Goal: Task Accomplishment & Management: Manage account settings

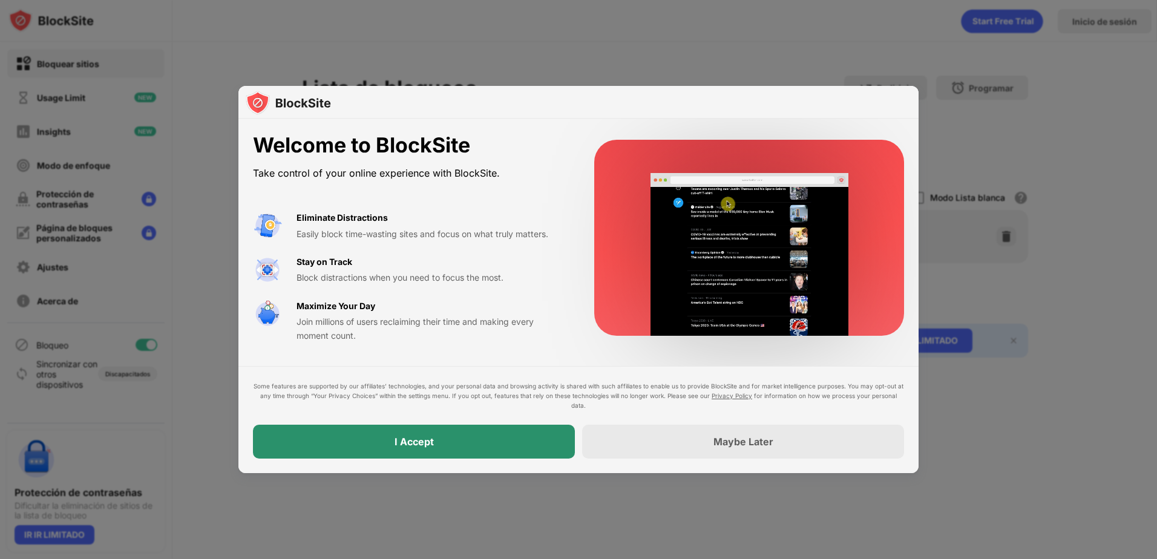
click at [420, 446] on div "I Accept" at bounding box center [414, 442] width 39 height 12
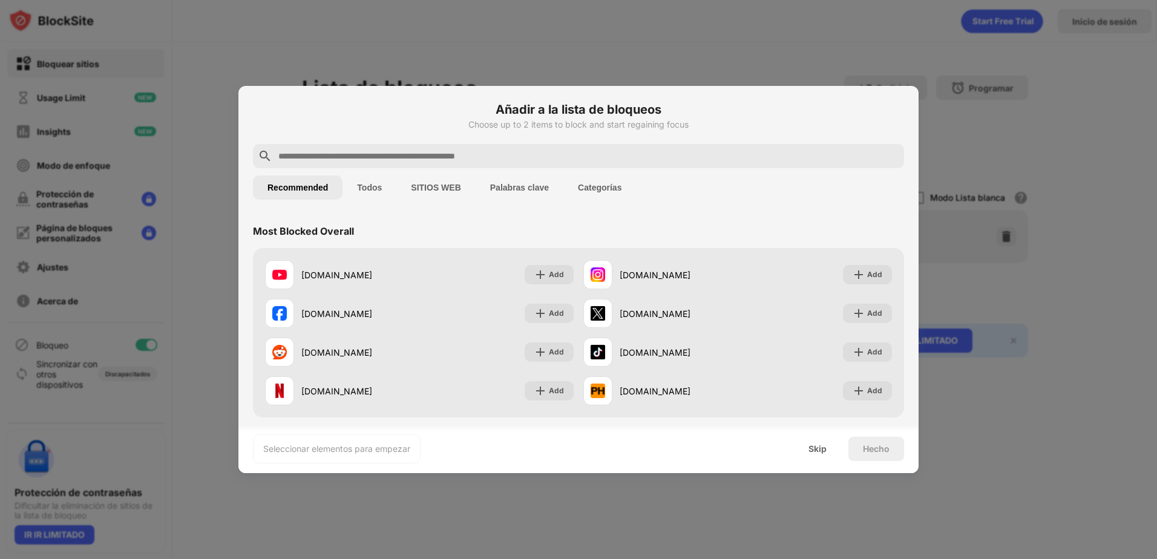
click at [338, 161] on input "text" at bounding box center [588, 156] width 622 height 15
paste input "**********"
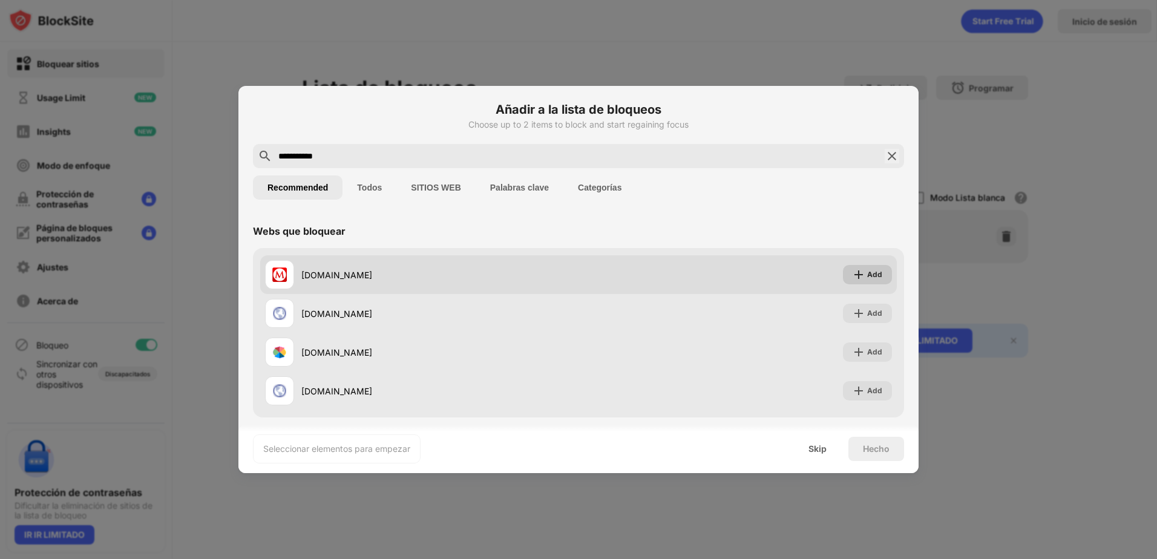
type input "**********"
click at [867, 277] on div "Add" at bounding box center [874, 275] width 15 height 12
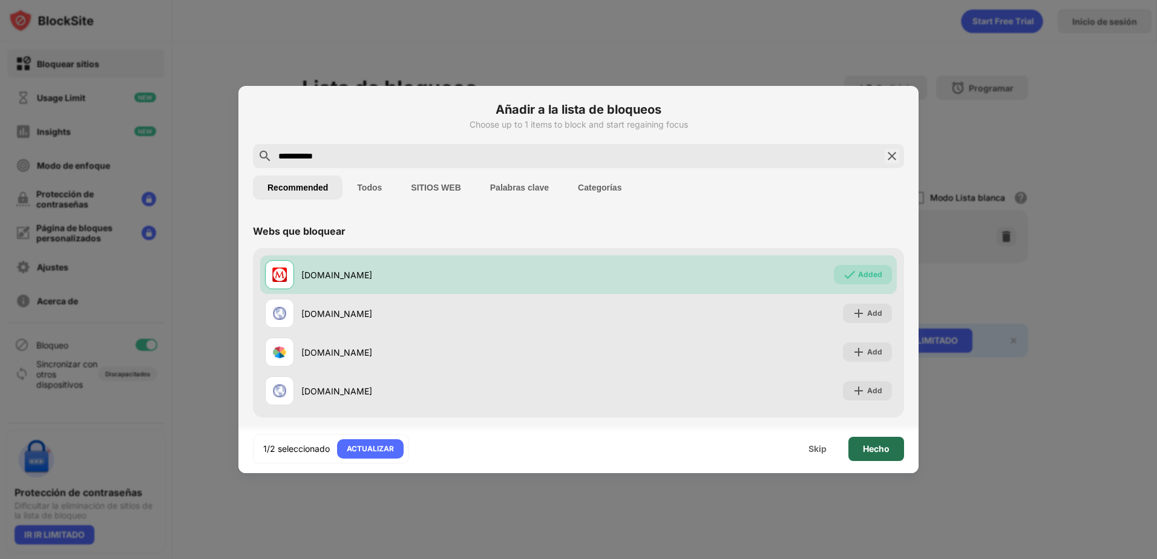
click at [872, 454] on div "Hecho" at bounding box center [876, 449] width 56 height 24
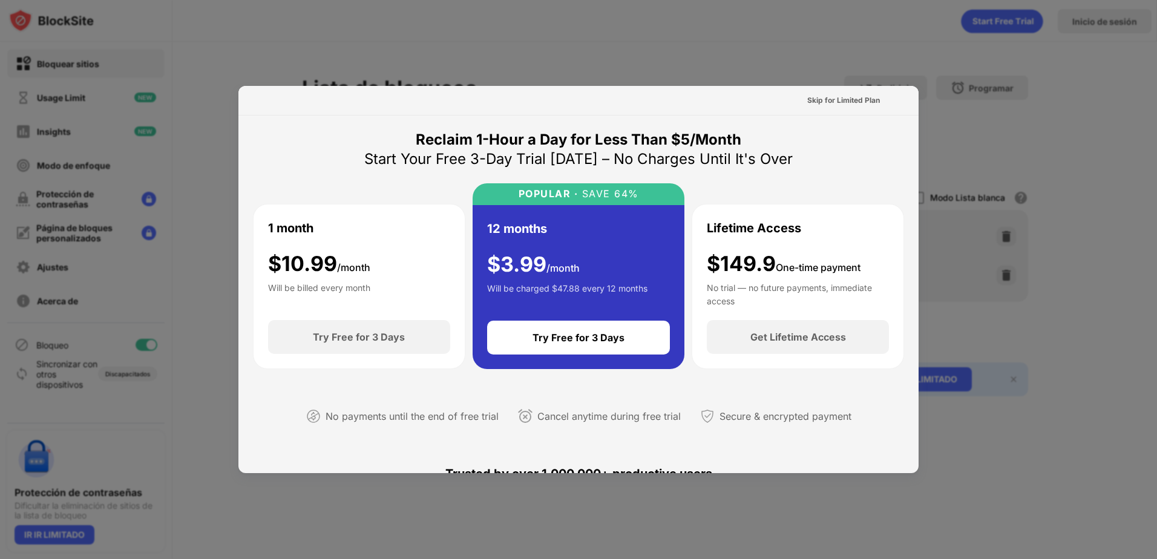
click at [1033, 227] on div at bounding box center [578, 279] width 1157 height 559
click at [996, 241] on div at bounding box center [578, 279] width 1157 height 559
click at [1006, 103] on div at bounding box center [578, 279] width 1157 height 559
click at [213, 373] on div at bounding box center [578, 279] width 1157 height 559
click at [177, 407] on div at bounding box center [578, 279] width 1157 height 559
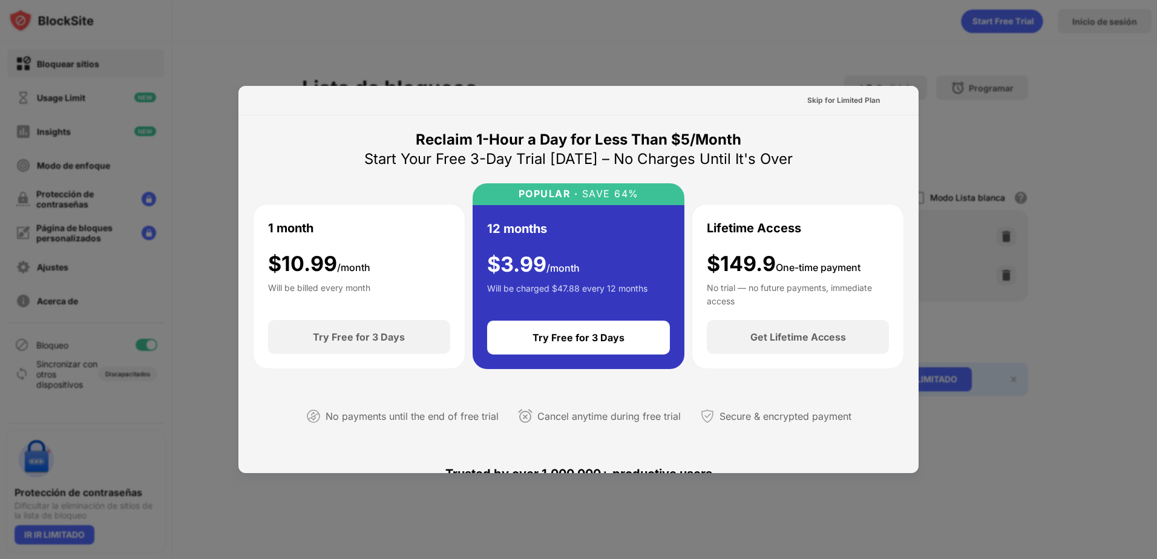
drag, startPoint x: 790, startPoint y: 184, endPoint x: 737, endPoint y: 244, distance: 81.0
drag, startPoint x: 737, startPoint y: 244, endPoint x: 833, endPoint y: 159, distance: 129.1
click at [833, 159] on div "Reclaim 1-Hour a Day for Less Than $5/Month Start Your Free 3-Day Trial Today –…" at bounding box center [578, 287] width 651 height 315
click at [419, 513] on div at bounding box center [578, 279] width 1157 height 559
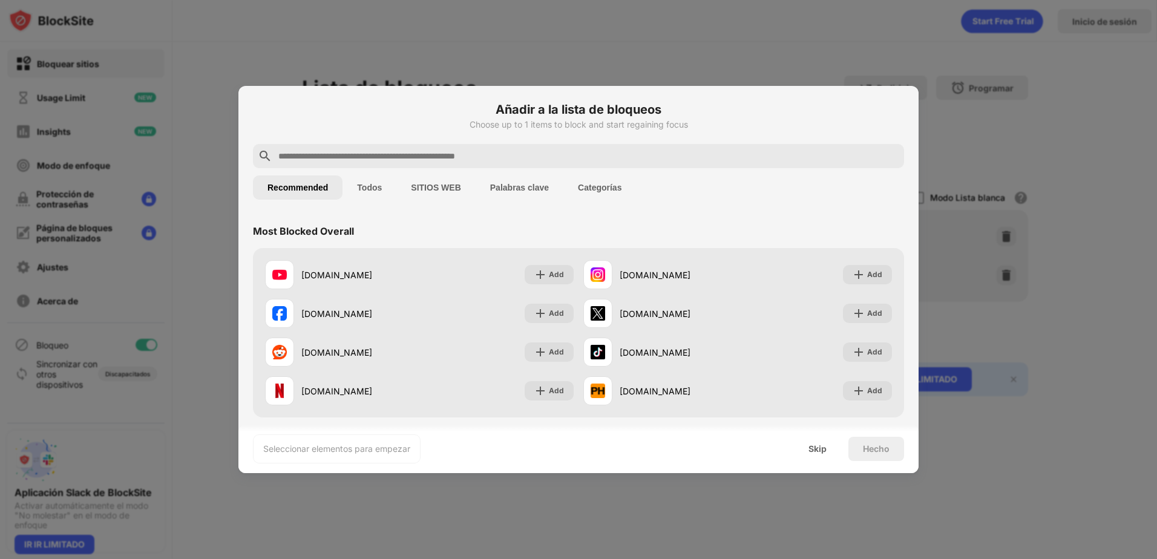
click at [501, 194] on button "Palabras clave" at bounding box center [520, 188] width 88 height 24
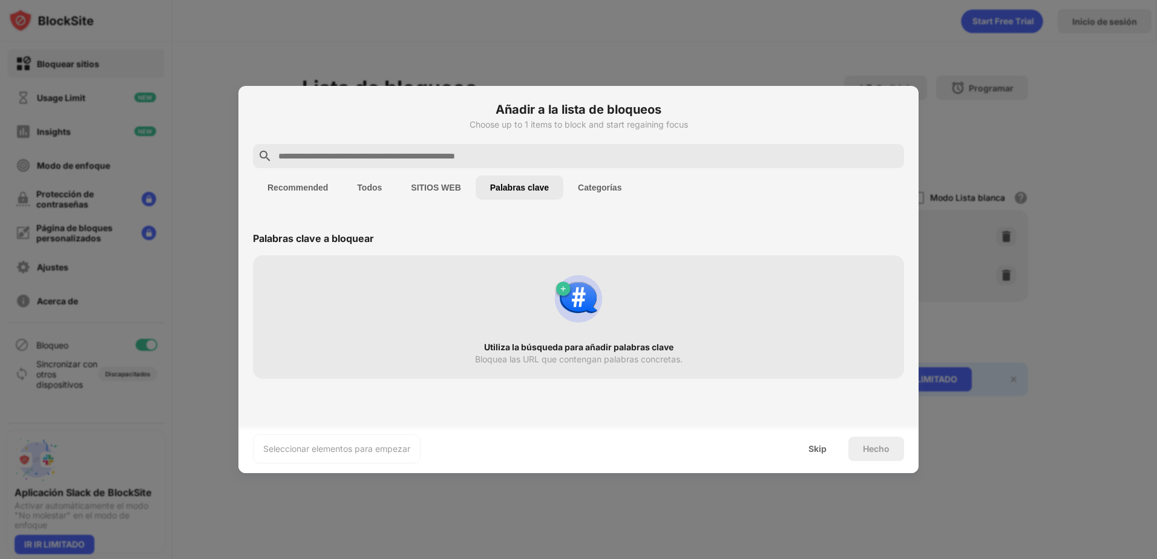
click at [312, 186] on button "Recommended" at bounding box center [298, 188] width 90 height 24
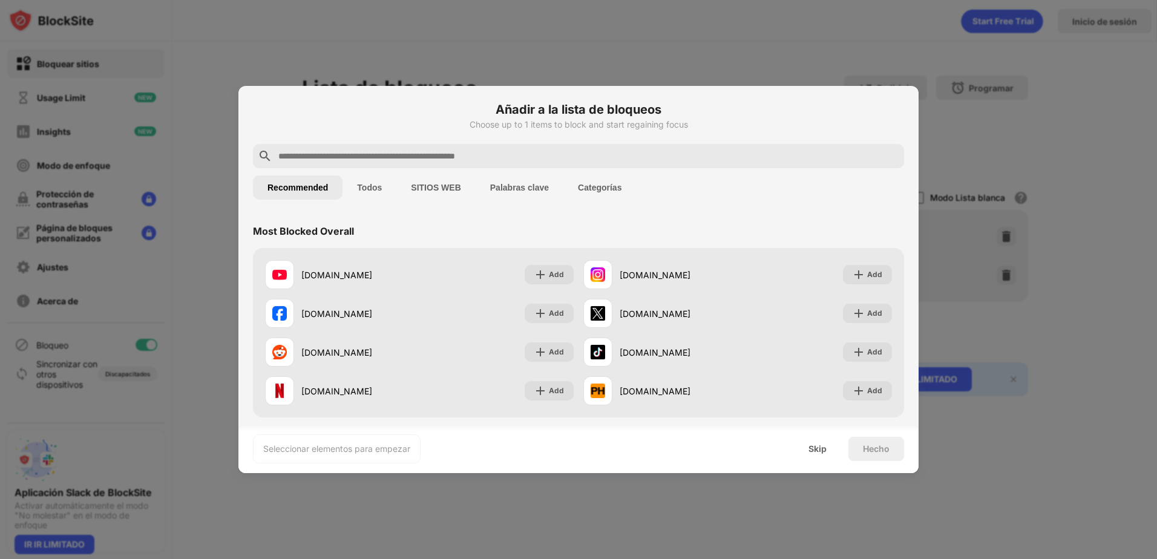
click at [573, 185] on button "Categorías" at bounding box center [599, 188] width 73 height 24
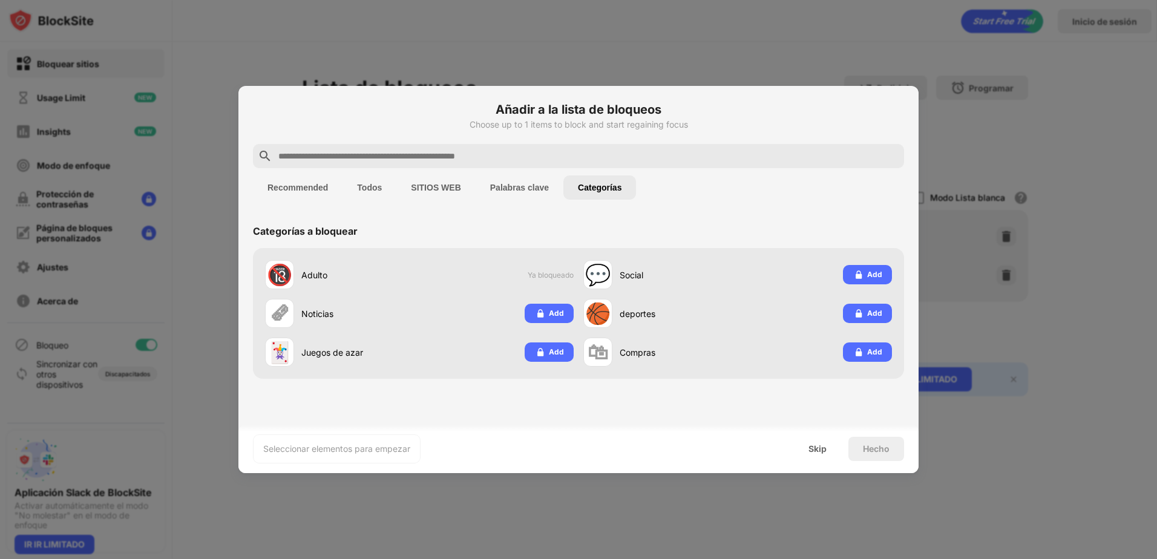
click at [507, 191] on button "Palabras clave" at bounding box center [520, 188] width 88 height 24
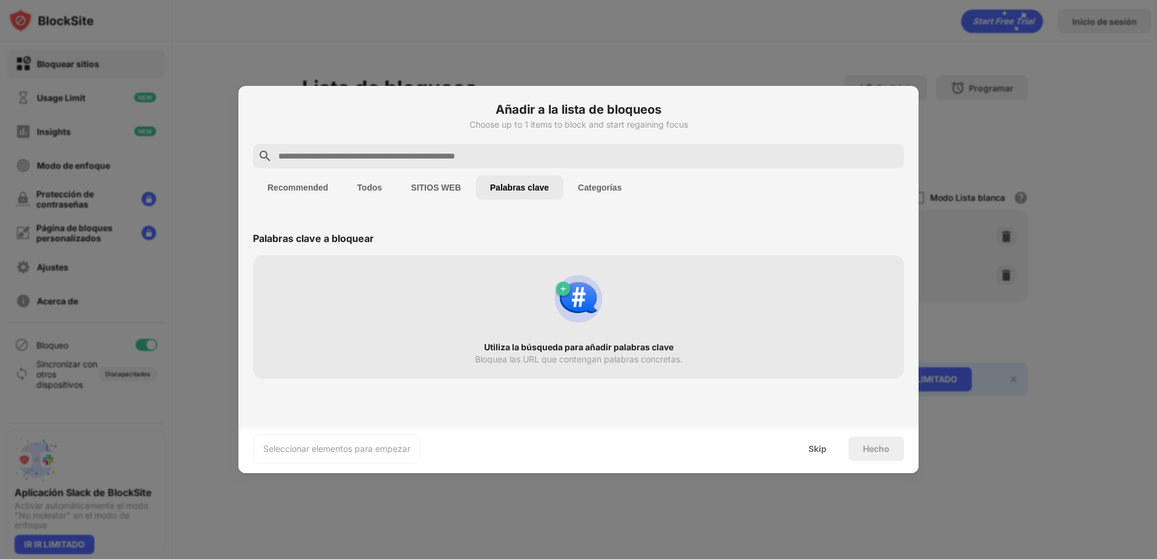
click at [449, 186] on button "SITIOS WEB" at bounding box center [435, 188] width 79 height 24
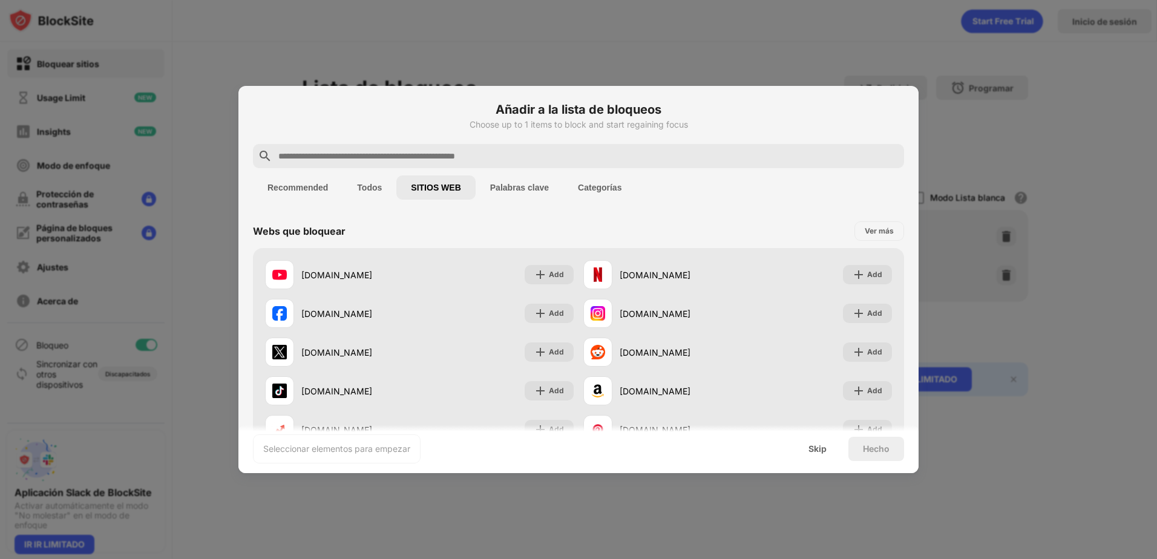
click at [389, 185] on button "Todos" at bounding box center [370, 188] width 54 height 24
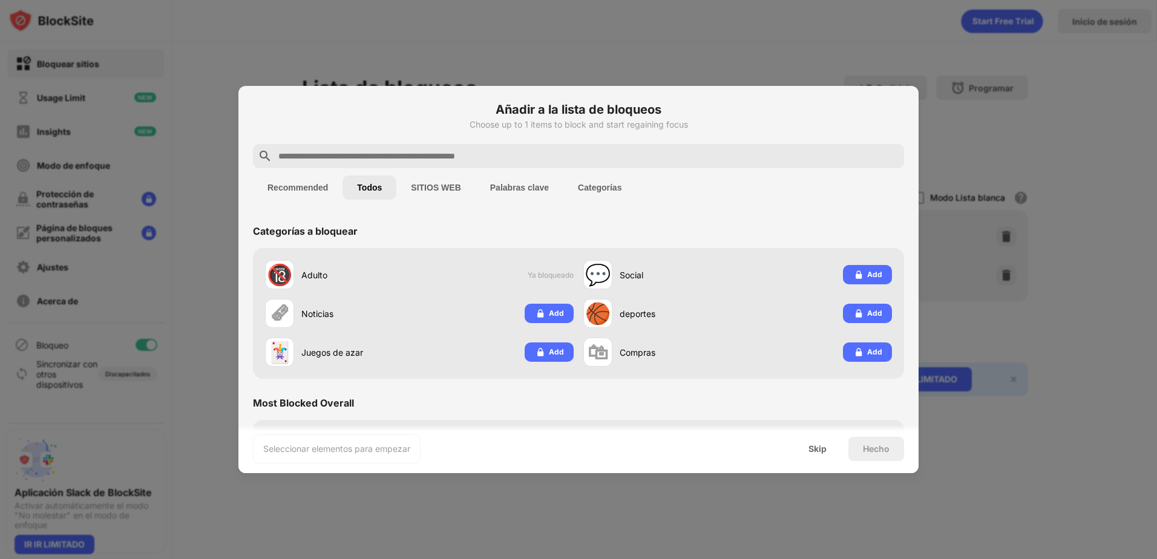
click at [381, 166] on div at bounding box center [578, 156] width 651 height 24
click at [382, 156] on input "text" at bounding box center [588, 156] width 622 height 15
paste input "**********"
type input "**********"
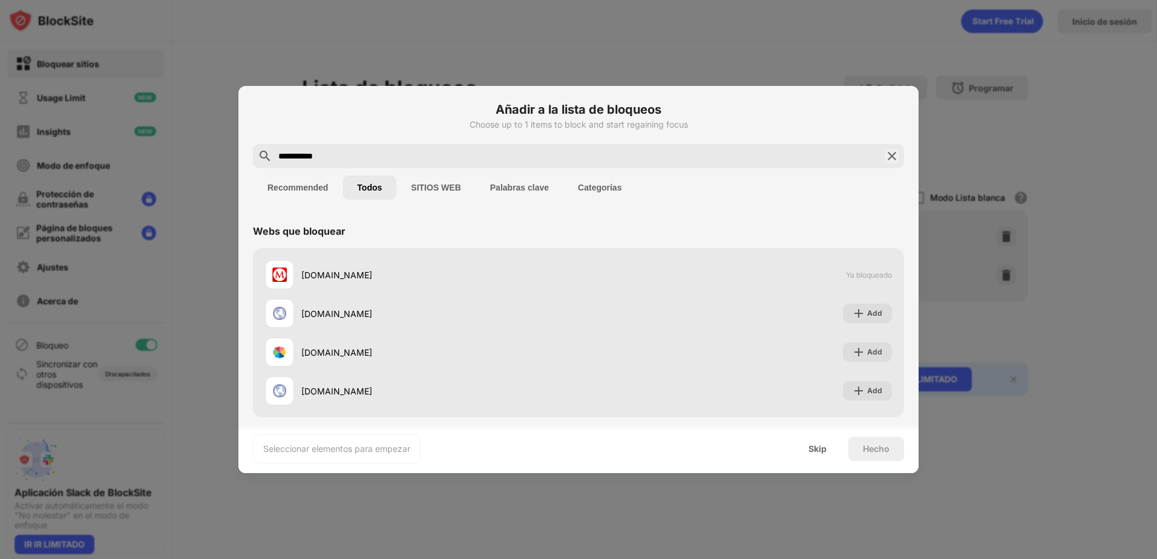
drag, startPoint x: 482, startPoint y: 157, endPoint x: 126, endPoint y: 148, distance: 355.4
click at [127, 559] on div "**********" at bounding box center [578, 559] width 1157 height 0
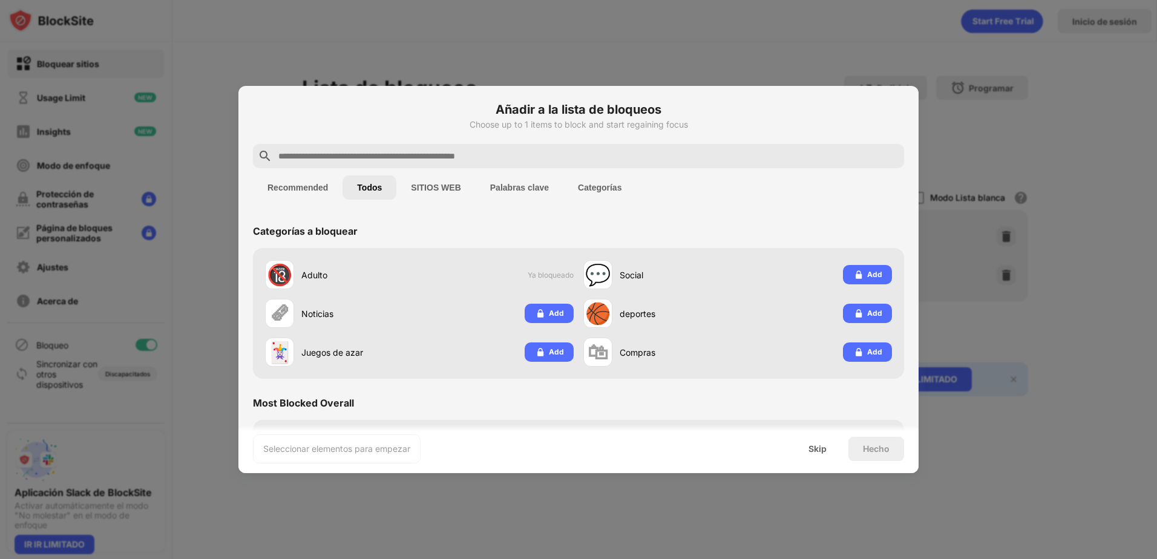
click at [517, 184] on button "Palabras clave" at bounding box center [520, 188] width 88 height 24
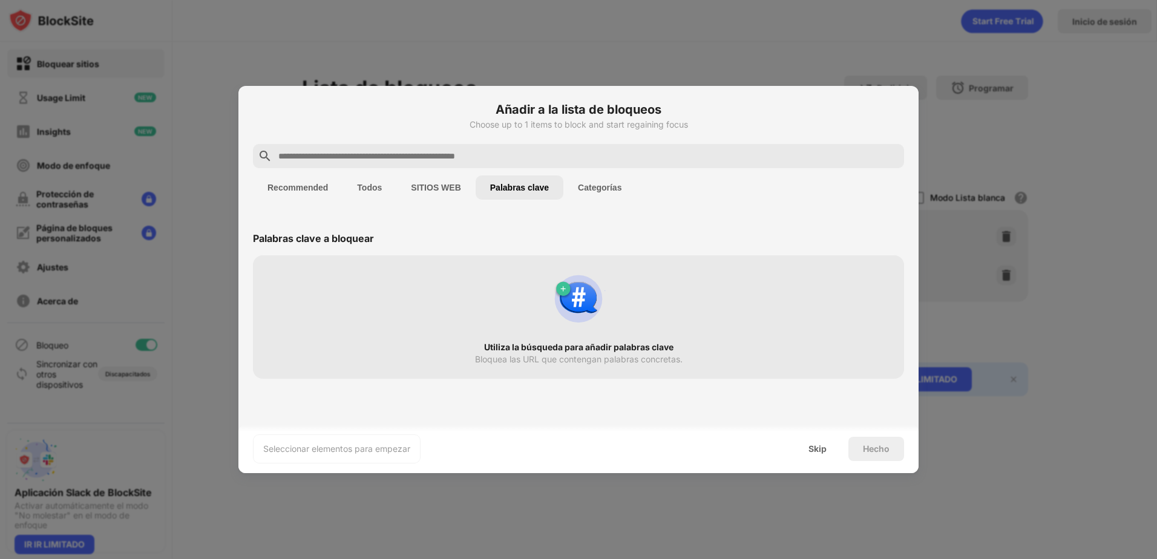
click at [390, 159] on input "text" at bounding box center [588, 156] width 622 height 15
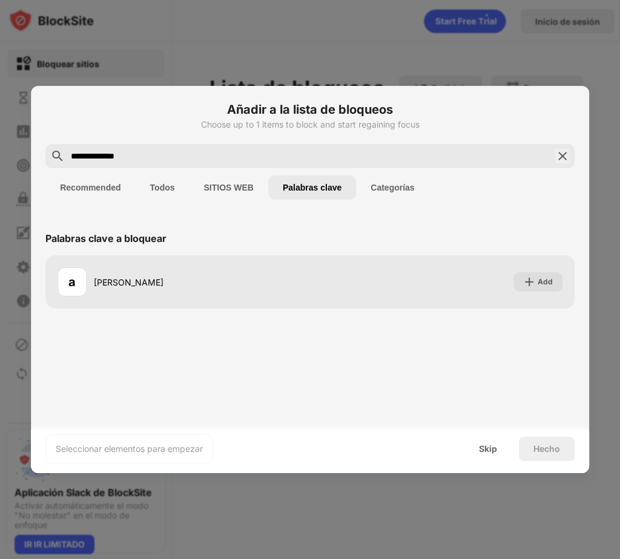
drag, startPoint x: 151, startPoint y: 160, endPoint x: -2, endPoint y: 168, distance: 153.3
click at [0, 168] on html "Bloquear sitios Usage Limit Insights Modo de enfoque Protección de contraseñas …" at bounding box center [310, 279] width 620 height 559
paste input "text"
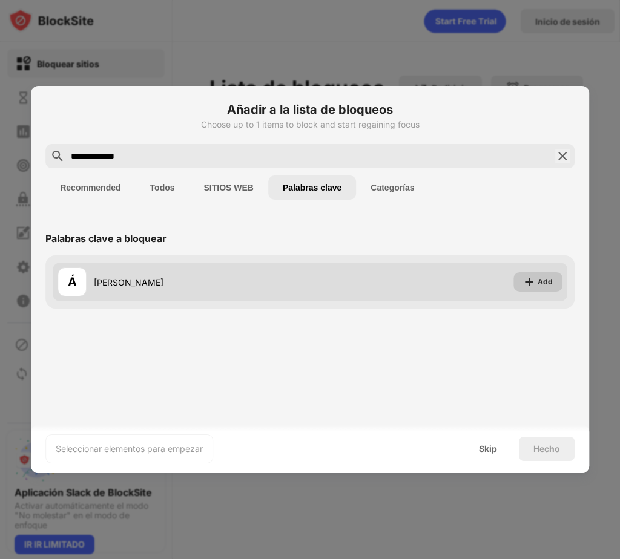
click at [537, 281] on div "Add" at bounding box center [537, 281] width 49 height 19
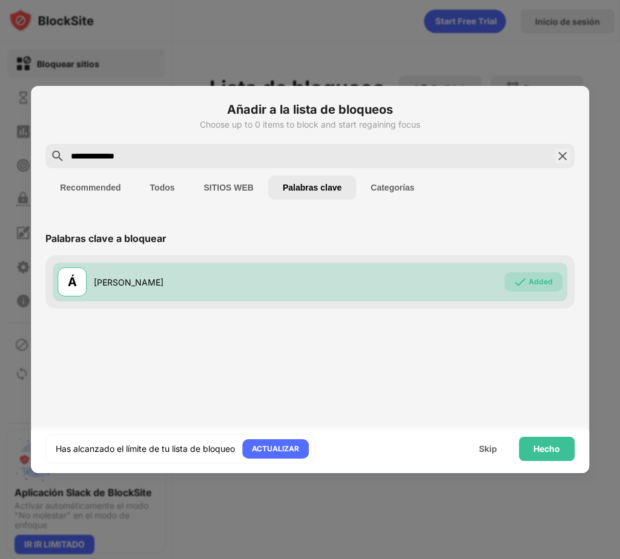
drag, startPoint x: 120, startPoint y: 149, endPoint x: 149, endPoint y: 169, distance: 35.3
click at [120, 149] on input "**********" at bounding box center [310, 156] width 481 height 15
drag, startPoint x: 163, startPoint y: 153, endPoint x: -2, endPoint y: 164, distance: 166.2
click at [0, 164] on html "Bloquear sitios Usage Limit Insights Modo de enfoque Protección de contraseñas …" at bounding box center [310, 279] width 620 height 559
paste input "text"
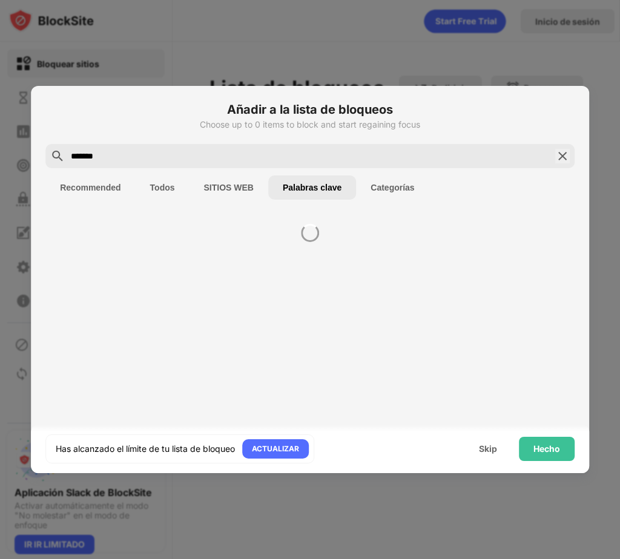
type input "*******"
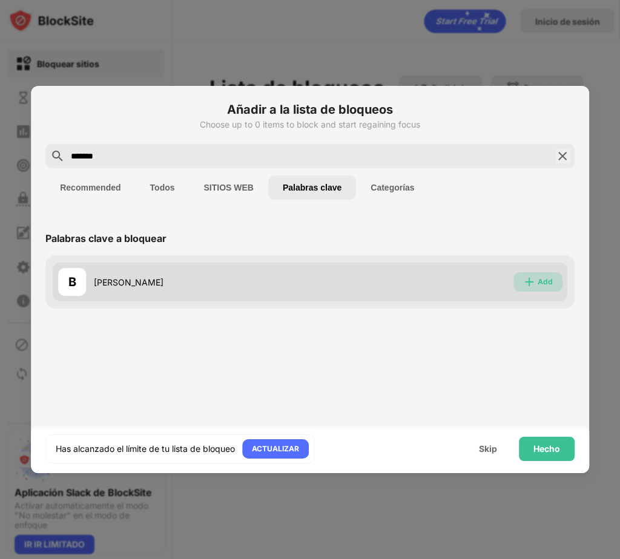
click at [540, 288] on div "Add" at bounding box center [537, 281] width 49 height 19
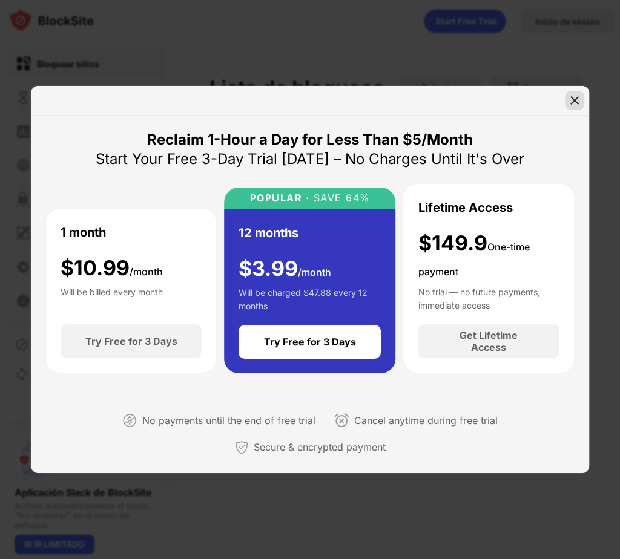
click at [571, 103] on img at bounding box center [574, 100] width 12 height 12
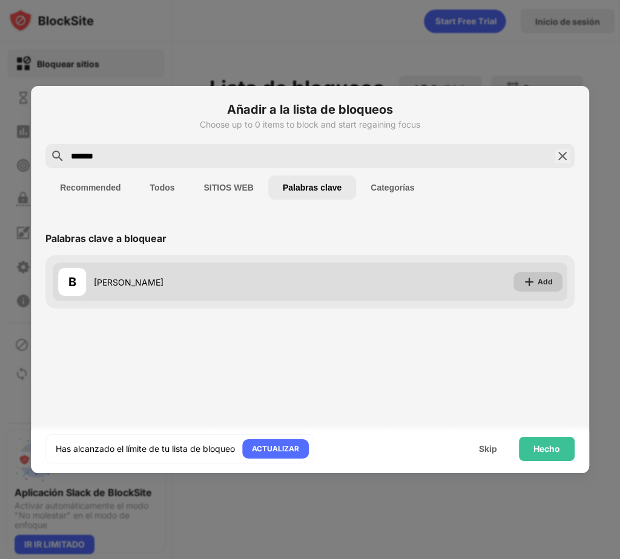
click at [533, 287] on img at bounding box center [529, 282] width 12 height 12
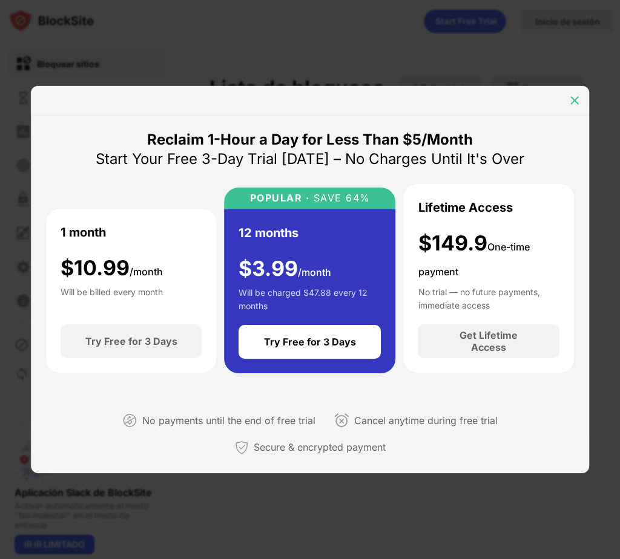
click at [576, 102] on img at bounding box center [574, 100] width 12 height 12
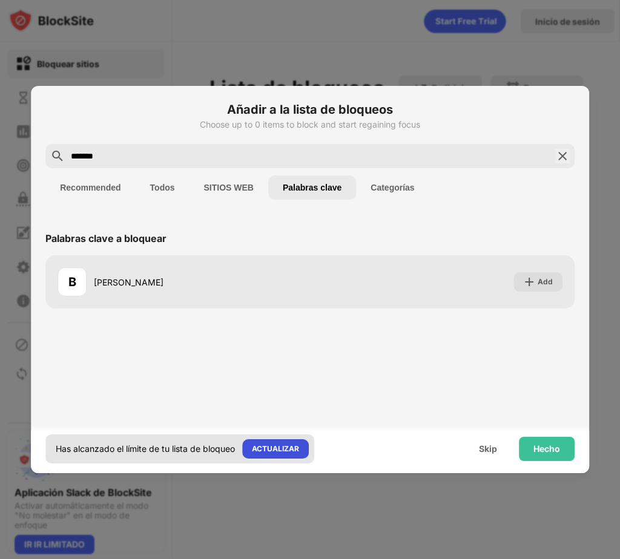
click at [274, 451] on div "ACTUALIZAR" at bounding box center [275, 449] width 47 height 12
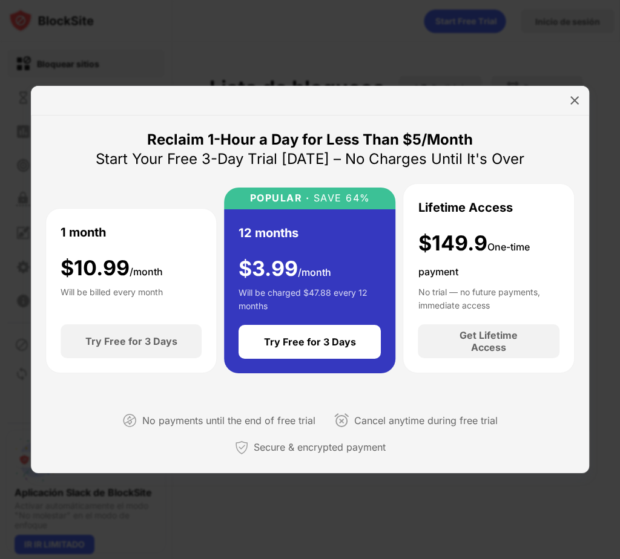
click at [563, 101] on div at bounding box center [310, 101] width 558 height 30
click at [577, 103] on img at bounding box center [574, 100] width 12 height 12
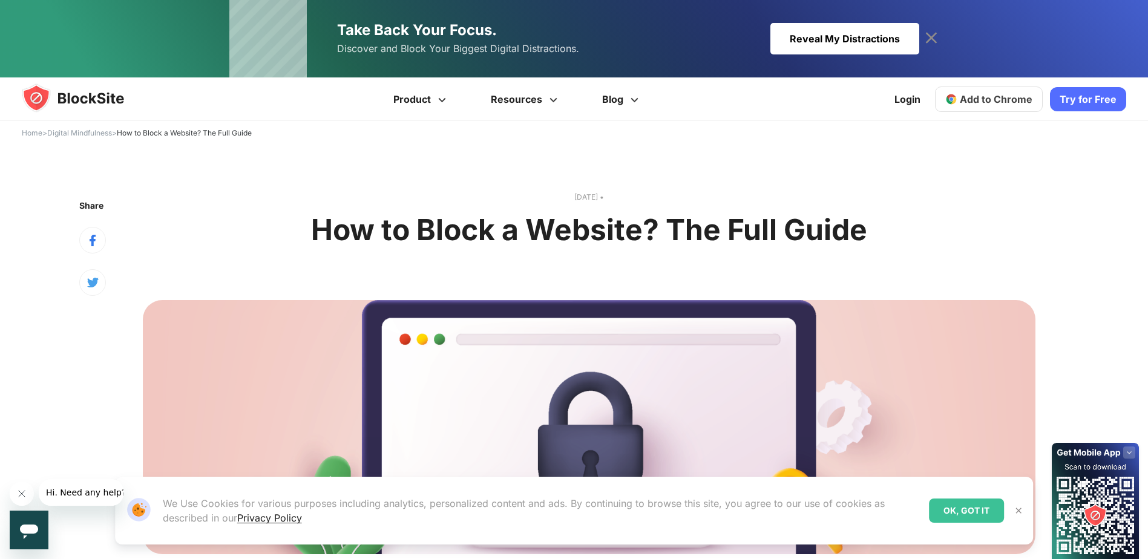
click at [1075, 106] on link "Try for Free" at bounding box center [1088, 99] width 76 height 24
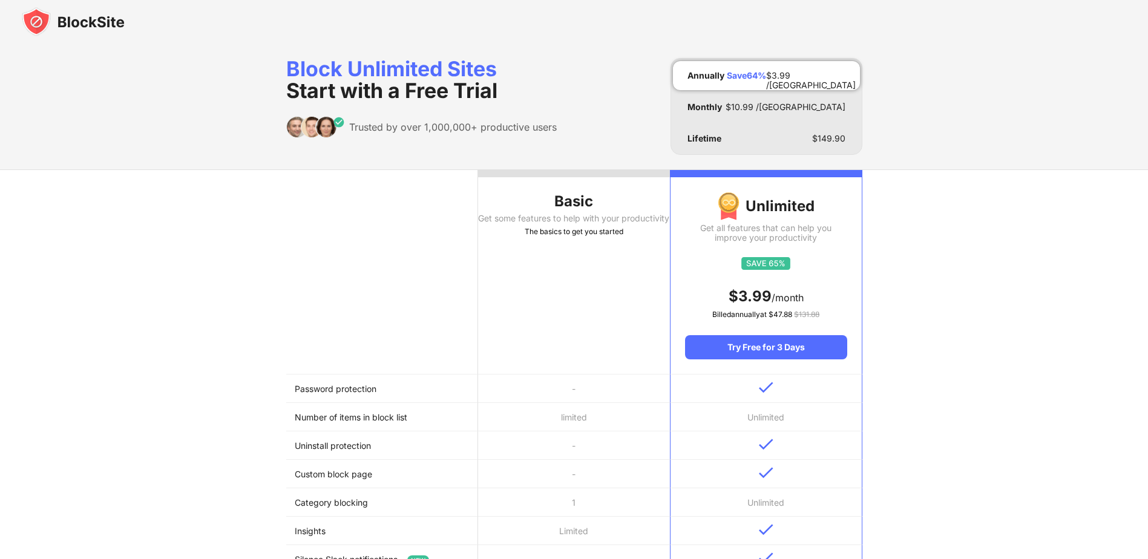
click at [202, 336] on div "Basic Get some features to help with your productivity The basics to get you st…" at bounding box center [574, 508] width 1148 height 678
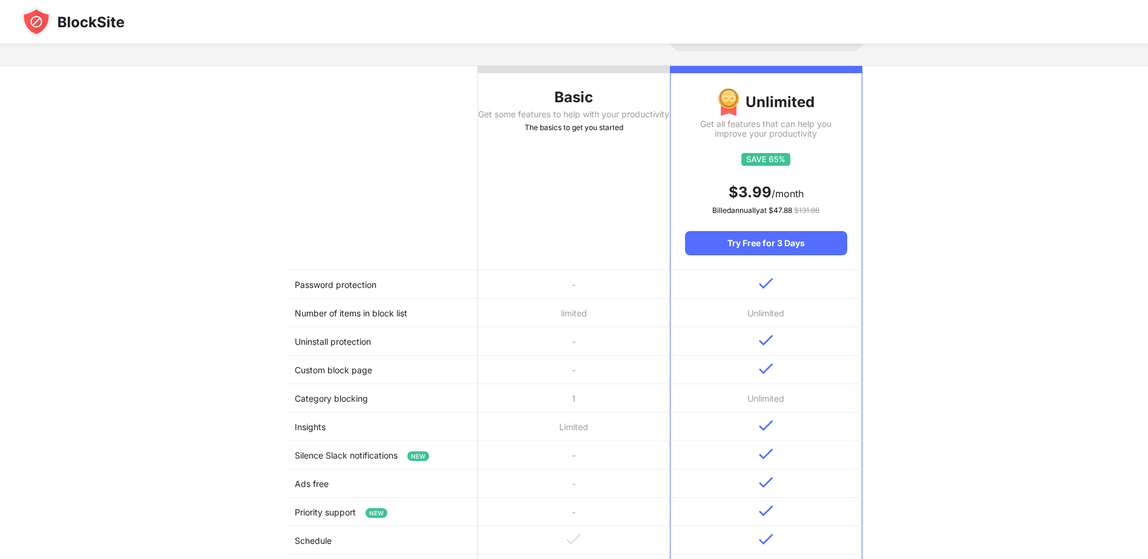
scroll to position [121, 0]
